Goal: Transaction & Acquisition: Purchase product/service

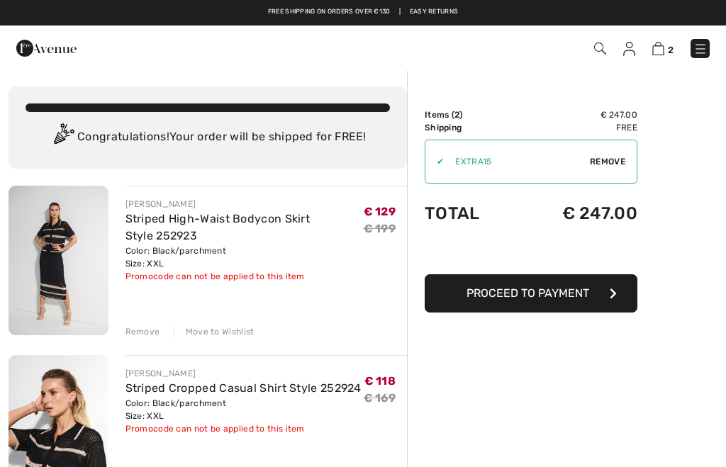
click at [142, 332] on div "Remove" at bounding box center [143, 331] width 35 height 13
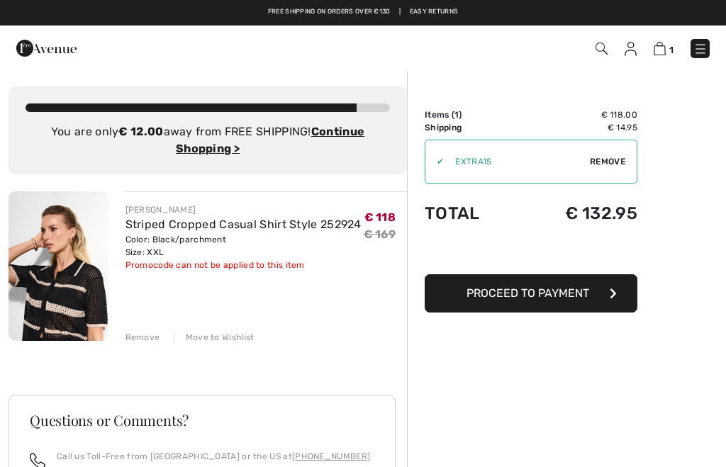
click at [143, 340] on div "Remove" at bounding box center [143, 337] width 35 height 13
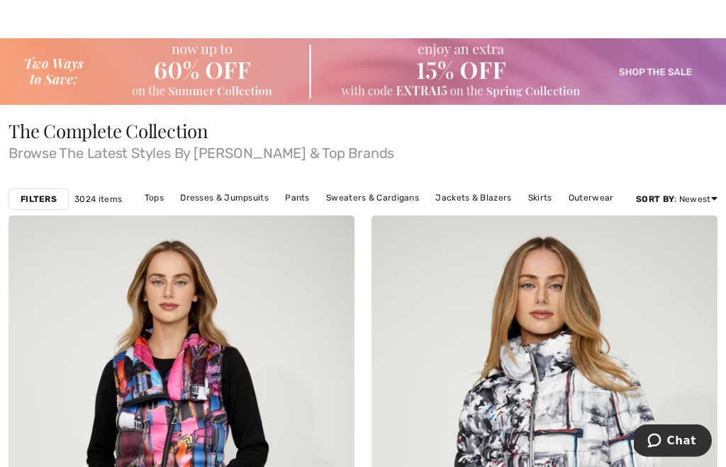
scroll to position [31, 0]
click at [540, 201] on link "Skirts" at bounding box center [540, 198] width 38 height 18
click at [537, 189] on link "Skirts" at bounding box center [540, 198] width 38 height 18
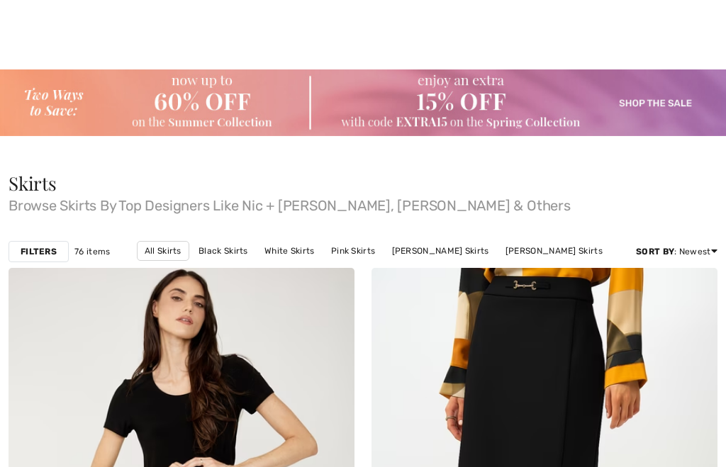
checkbox input "true"
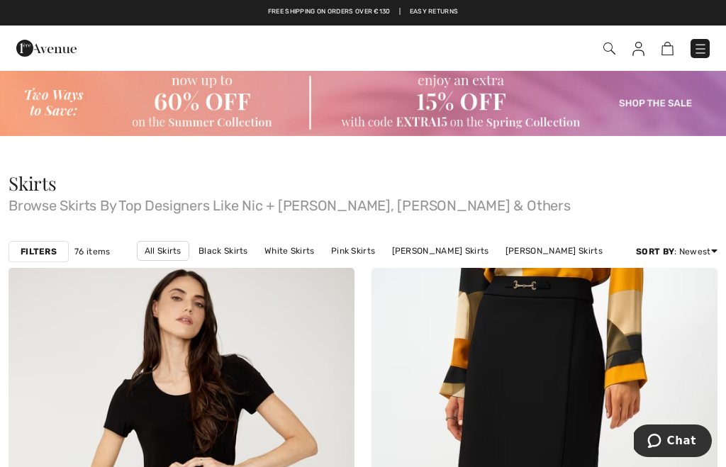
click at [657, 101] on img at bounding box center [363, 102] width 726 height 67
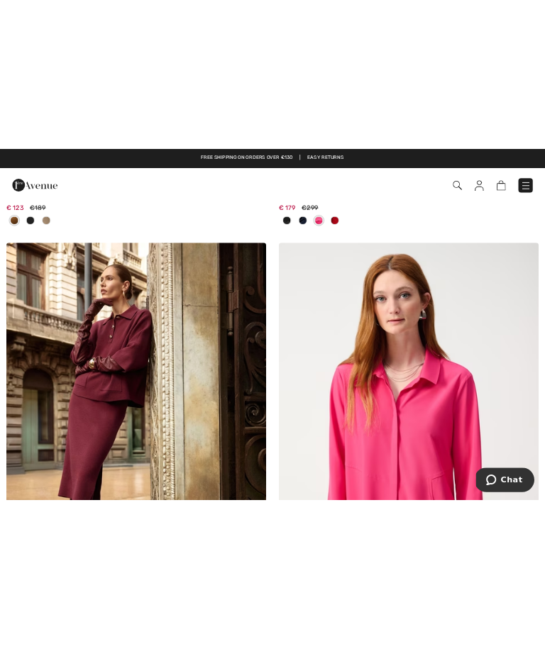
scroll to position [5972, 0]
